Goal: Communication & Community: Participate in discussion

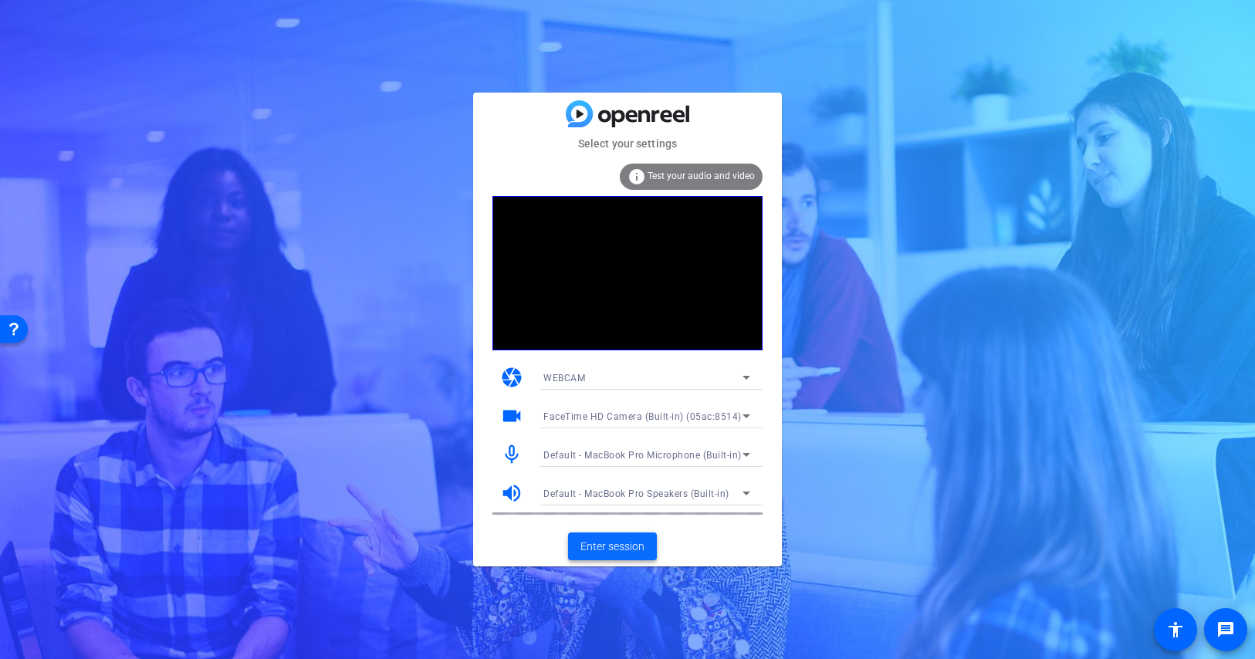
click at [618, 546] on span "Enter session" at bounding box center [613, 547] width 64 height 16
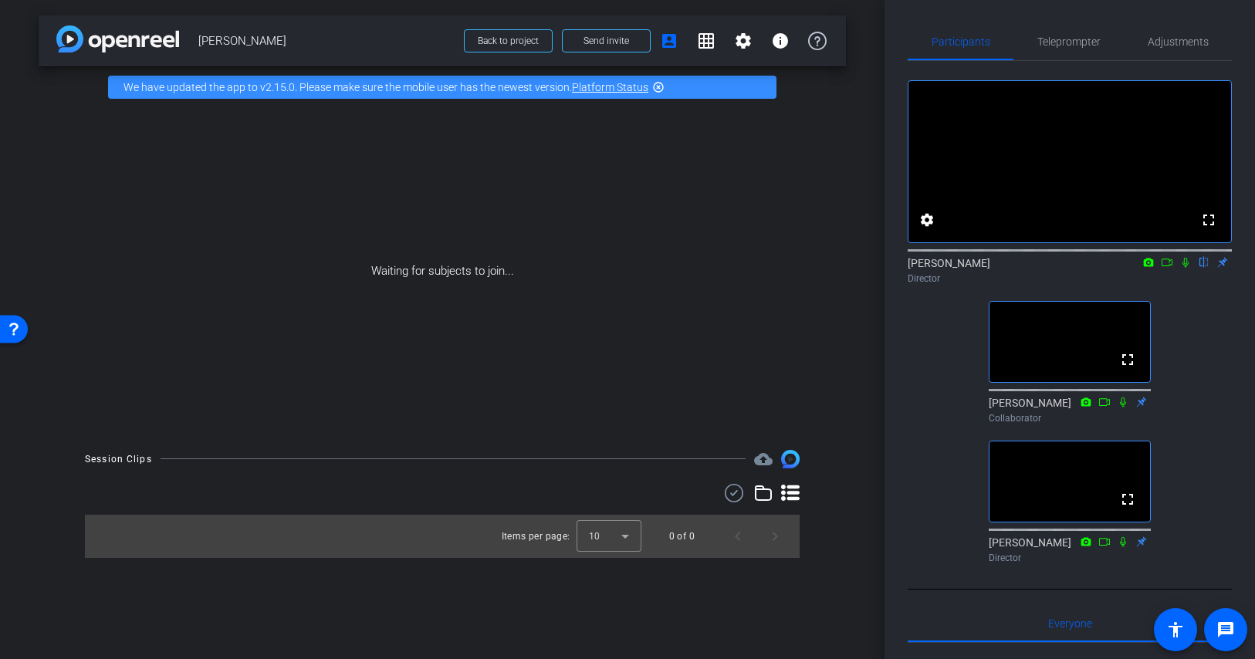
click at [1186, 268] on icon at bounding box center [1186, 263] width 6 height 10
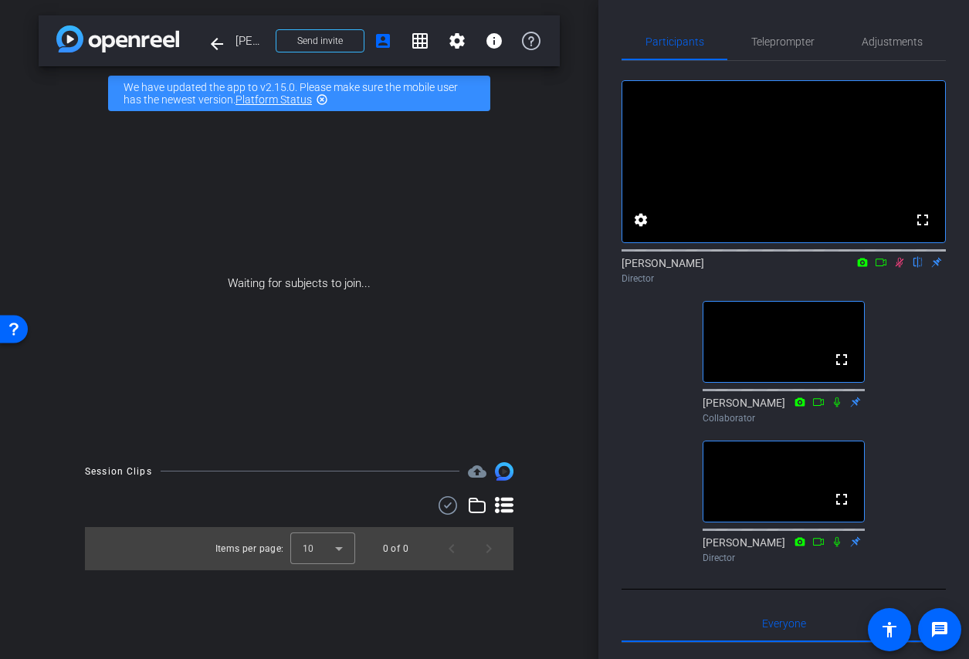
click at [899, 268] on icon at bounding box center [900, 263] width 8 height 10
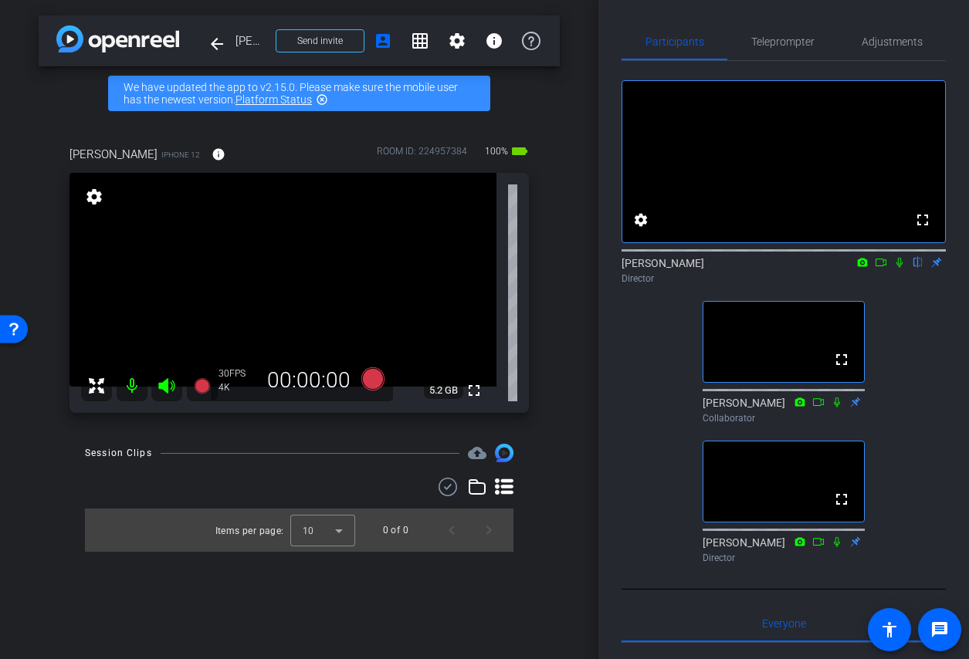
click at [901, 268] on icon at bounding box center [899, 262] width 12 height 11
click at [883, 266] on icon at bounding box center [881, 263] width 11 height 8
click at [920, 268] on icon at bounding box center [918, 262] width 12 height 11
click at [930, 418] on div "No Video [PERSON_NAME] Director fullscreen [PERSON_NAME] Collaborator fullscree…" at bounding box center [784, 315] width 324 height 509
click at [923, 268] on icon at bounding box center [918, 262] width 12 height 11
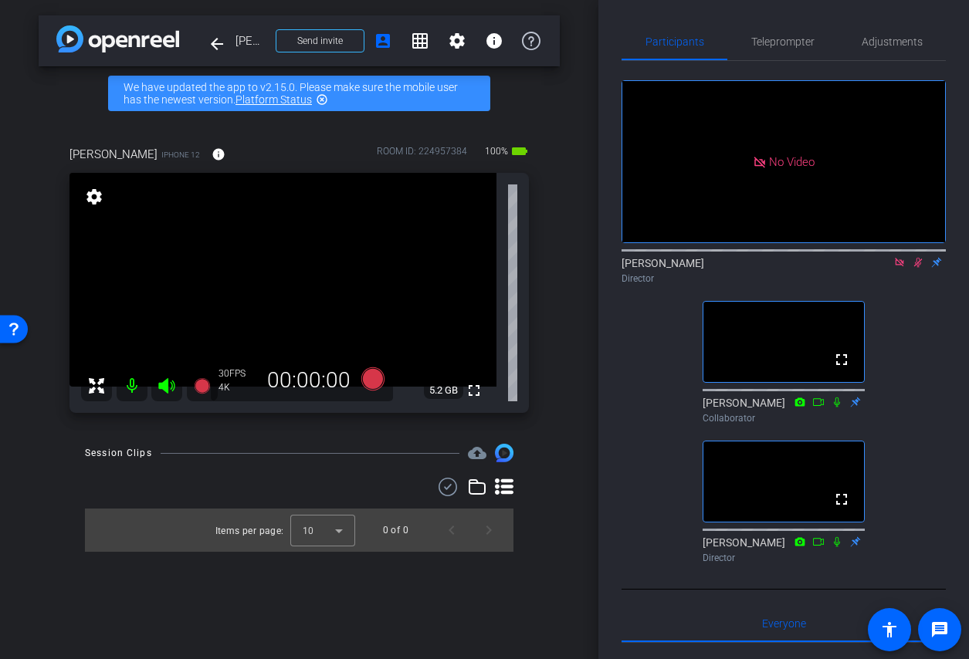
click at [918, 268] on icon at bounding box center [918, 262] width 12 height 11
click at [917, 268] on icon at bounding box center [918, 262] width 12 height 11
click at [915, 268] on icon at bounding box center [918, 262] width 12 height 11
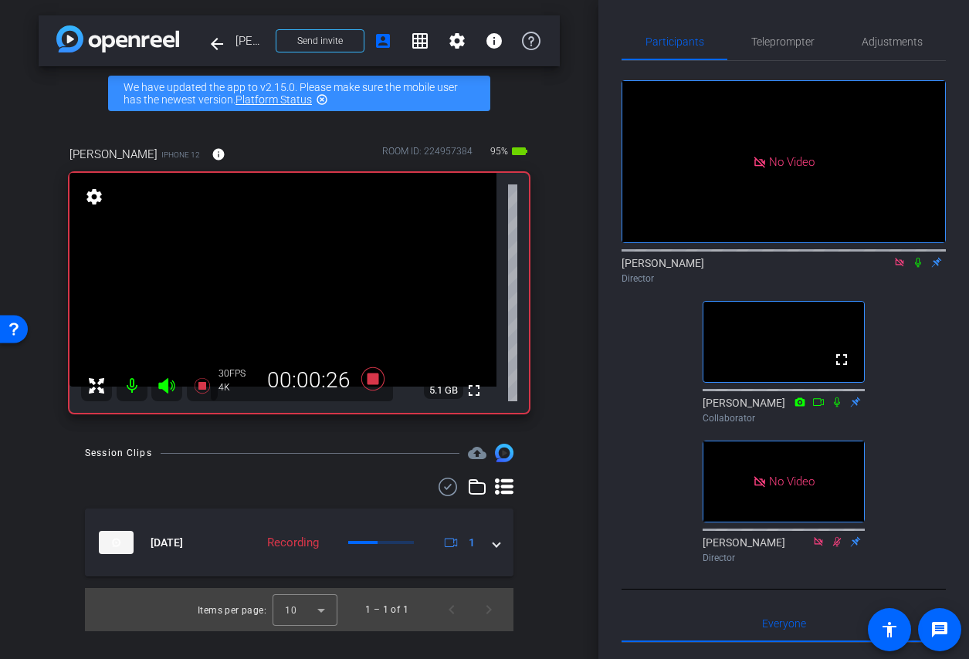
click at [918, 268] on icon at bounding box center [918, 262] width 12 height 11
